Goal: Task Accomplishment & Management: Manage account settings

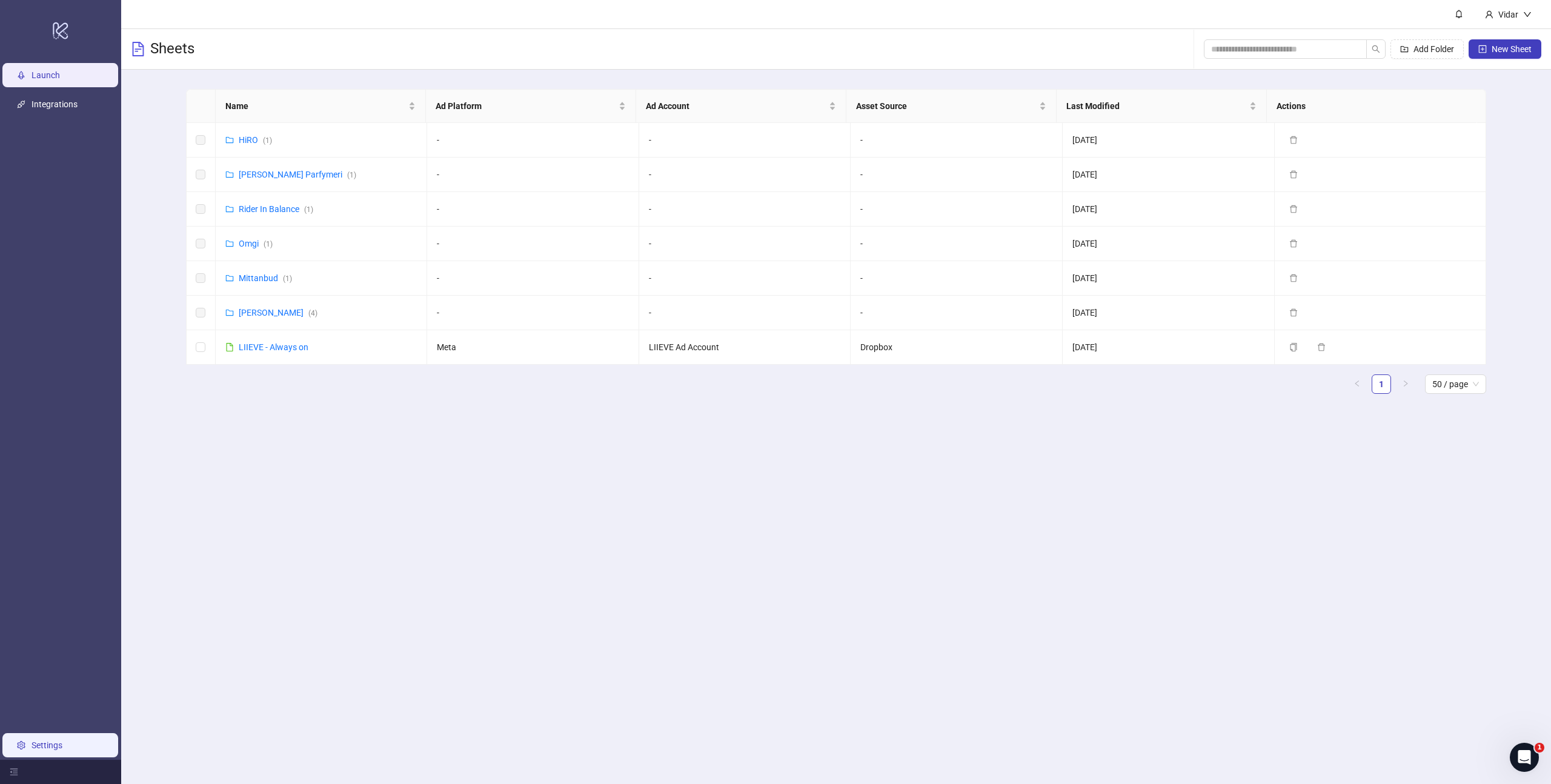
click at [62, 741] on link "Settings" at bounding box center [47, 745] width 31 height 10
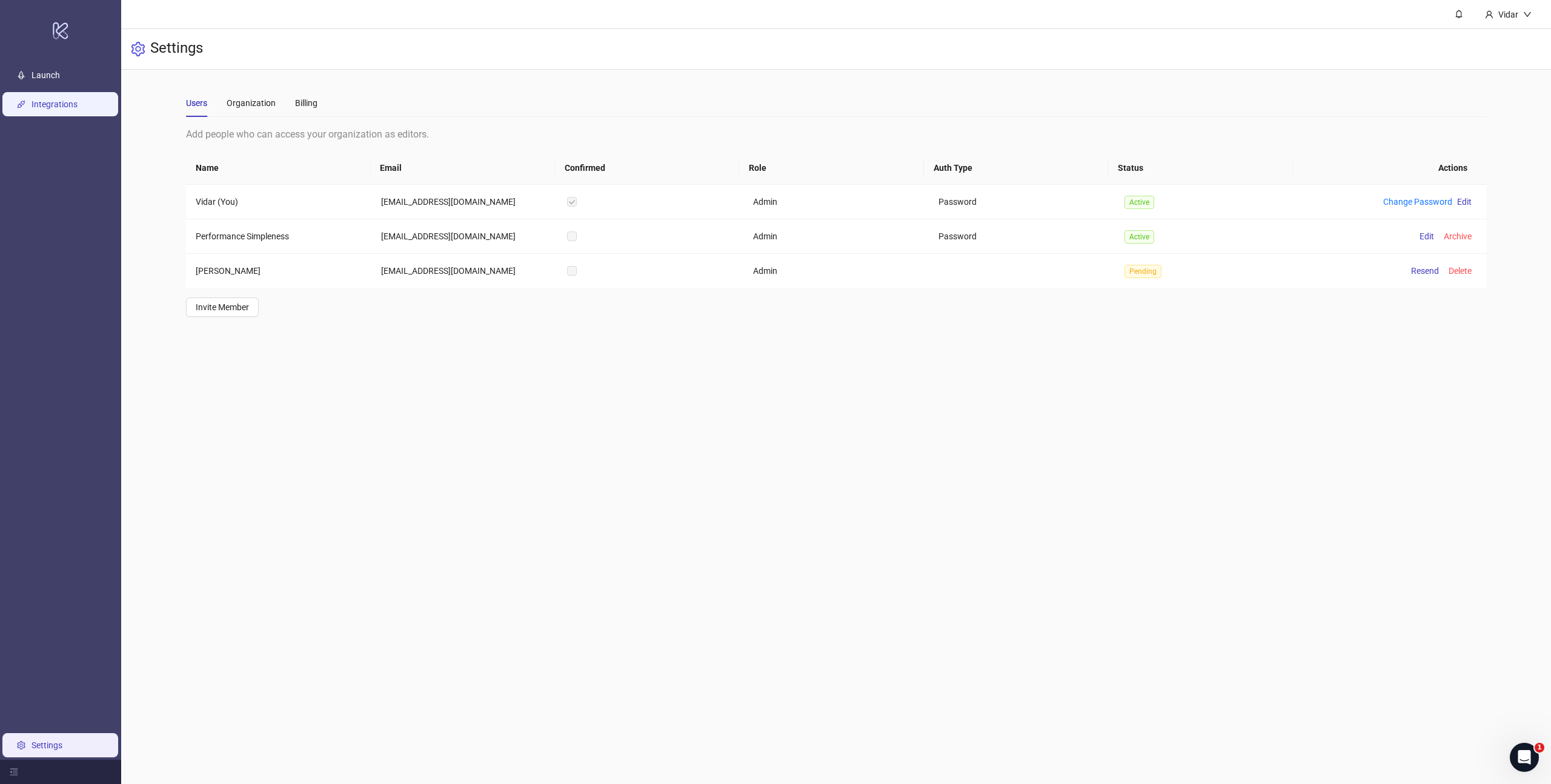
click at [72, 99] on link "Integrations" at bounding box center [54, 104] width 46 height 10
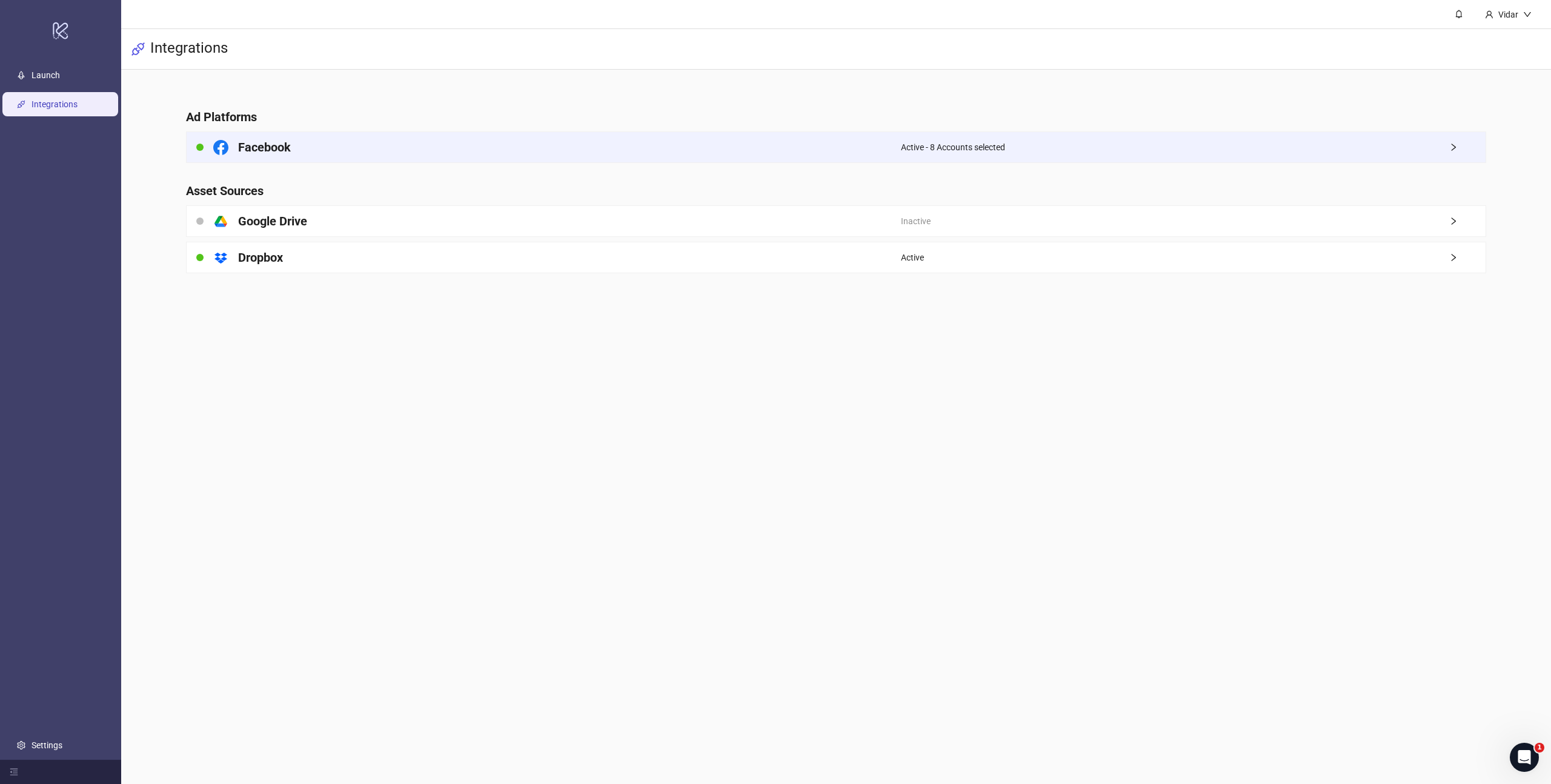
click at [335, 142] on div "Facebook" at bounding box center [544, 147] width 715 height 31
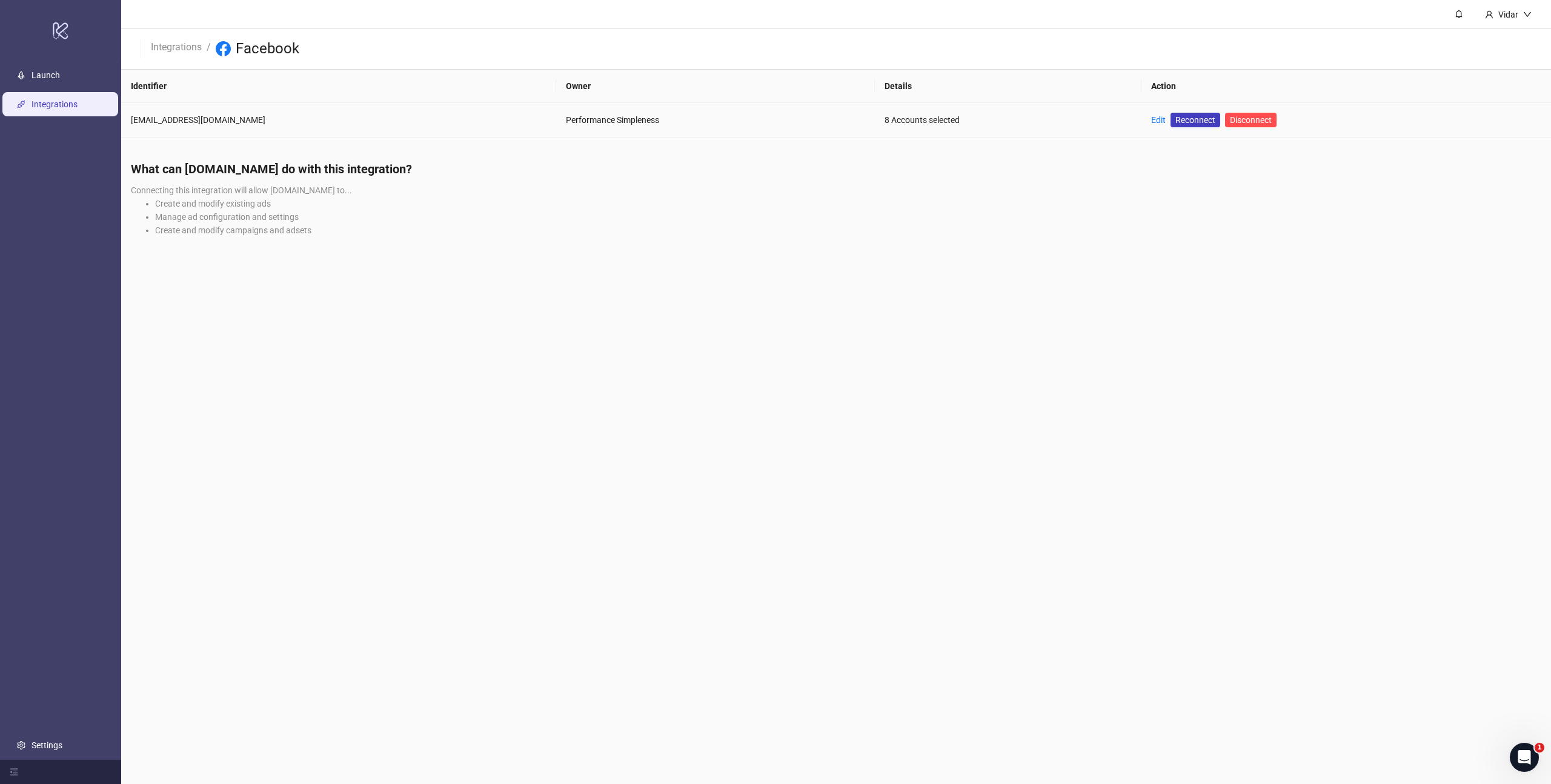
click at [896, 119] on div "8 Accounts selected" at bounding box center [1009, 120] width 248 height 13
click at [1151, 119] on link "Edit" at bounding box center [1158, 120] width 15 height 10
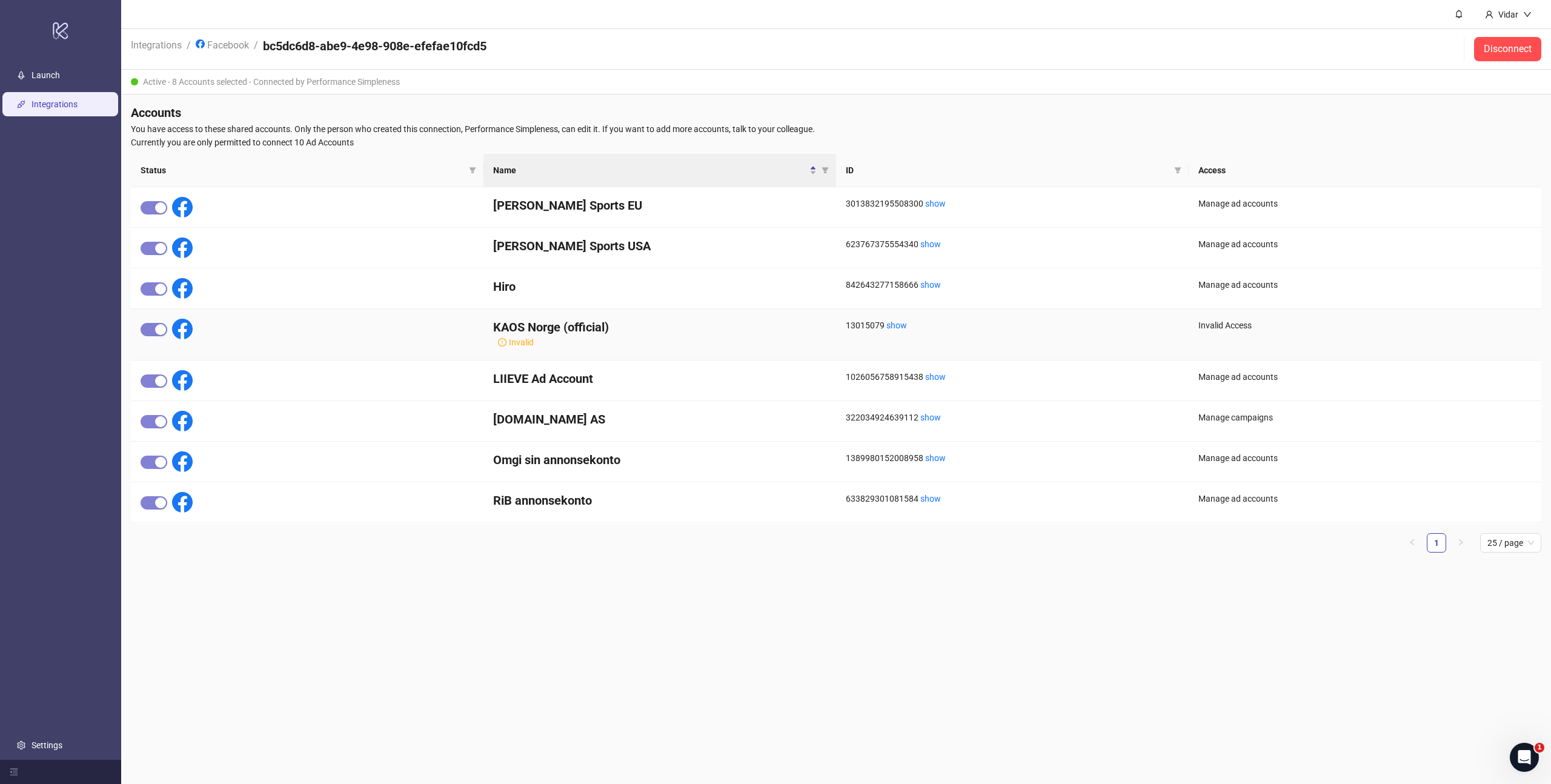
click at [546, 330] on h4 "KAOS Norge (official)" at bounding box center [660, 327] width 333 height 17
click at [544, 330] on h4 "KAOS Norge (official)" at bounding box center [660, 327] width 333 height 17
click at [581, 323] on h4 "KAOS Norge (official)" at bounding box center [660, 327] width 333 height 17
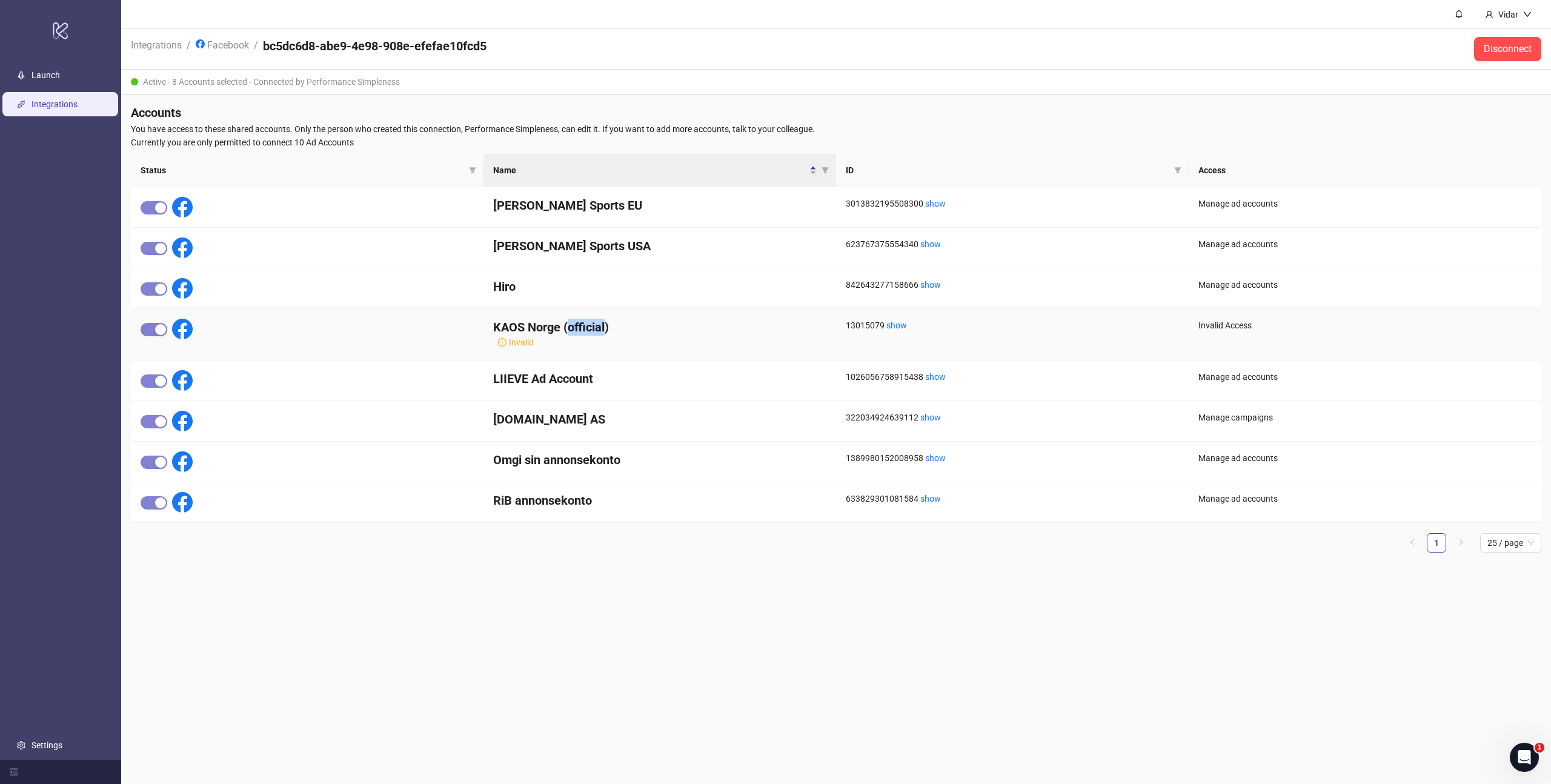
click at [581, 323] on h4 "KAOS Norge (official)" at bounding box center [660, 327] width 333 height 17
click at [583, 333] on h4 "KAOS Norge (official)" at bounding box center [660, 327] width 333 height 17
